Goal: Information Seeking & Learning: Learn about a topic

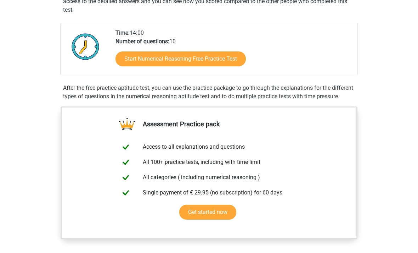
scroll to position [147, 0]
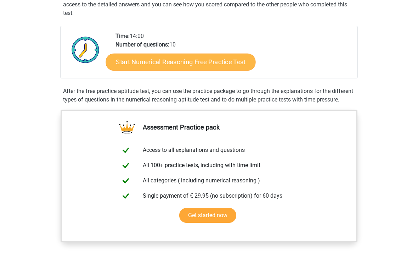
click at [129, 63] on link "Start Numerical Reasoning Free Practice Test" at bounding box center [181, 61] width 150 height 17
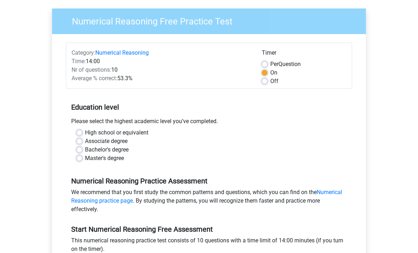
scroll to position [55, 0]
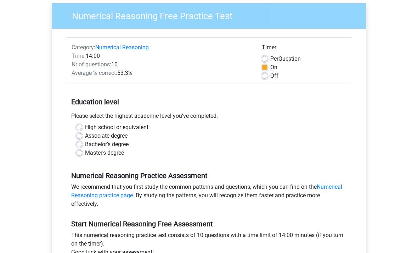
click at [85, 145] on label "Bachelor's degree" at bounding box center [107, 144] width 44 height 9
click at [77, 145] on input "Bachelor's degree" at bounding box center [80, 143] width 6 height 7
radio input "true"
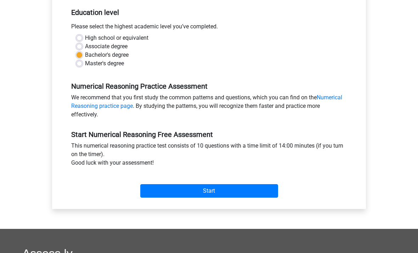
scroll to position [150, 0]
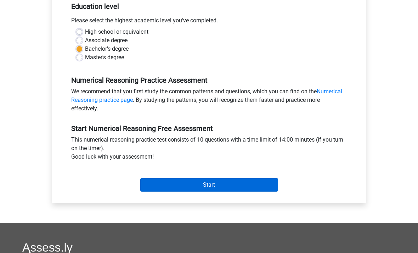
click at [178, 185] on input "Start" at bounding box center [209, 184] width 138 height 13
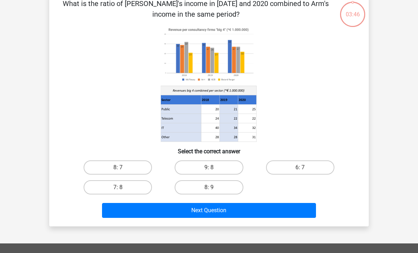
scroll to position [40, 0]
click at [131, 169] on label "8: 7" at bounding box center [118, 167] width 68 height 14
click at [123, 169] on input "8: 7" at bounding box center [120, 169] width 5 height 5
radio input "true"
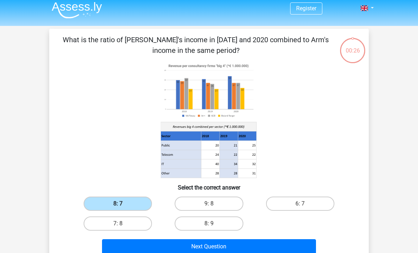
scroll to position [0, 0]
